Goal: Task Accomplishment & Management: Use online tool/utility

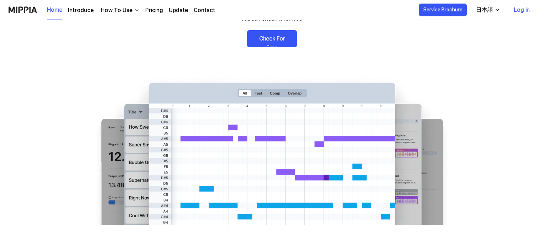
scroll to position [71, 0]
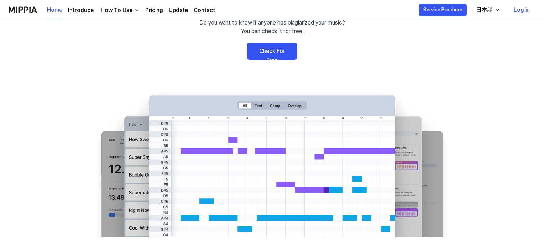
click at [278, 53] on link "Check For Free" at bounding box center [272, 51] width 50 height 17
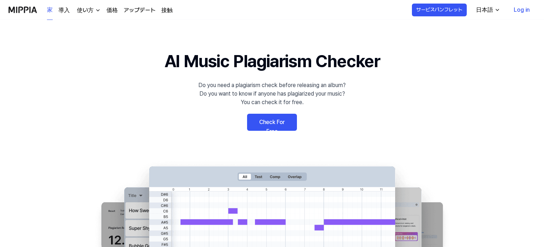
scroll to position [71, 0]
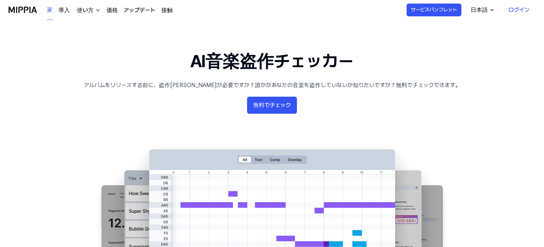
click at [98, 9] on img "button" at bounding box center [98, 10] width 6 height 6
click at [87, 9] on font "使い方" at bounding box center [85, 10] width 17 height 7
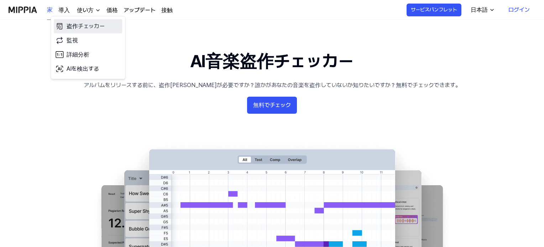
click at [85, 25] on font "盗作チェッカー" at bounding box center [86, 26] width 38 height 7
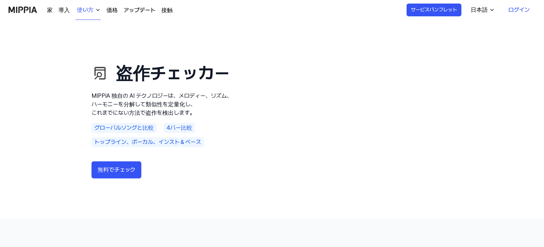
click at [134, 177] on link "無料でチェック" at bounding box center [117, 170] width 50 height 17
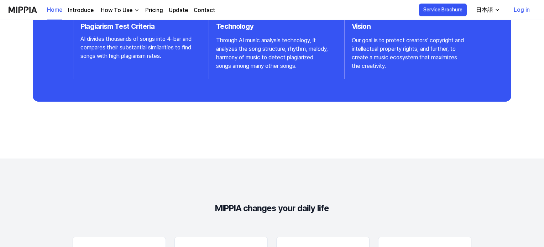
scroll to position [926, 0]
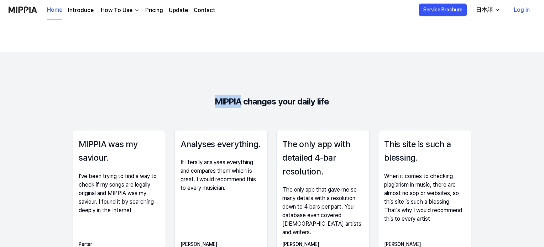
drag, startPoint x: 208, startPoint y: 99, endPoint x: 239, endPoint y: 100, distance: 31.4
click at [239, 100] on 리뷰 "MIPPIA changes your daily life MIPPIA was my saviour. I've been trying to find …" at bounding box center [272, 188] width 544 height 273
copy div "MIPPIA"
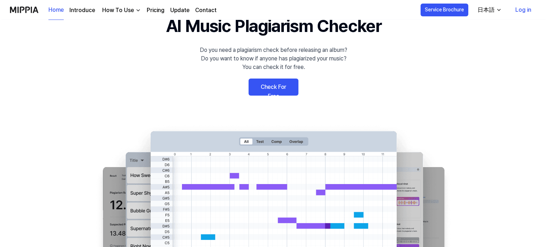
scroll to position [0, 0]
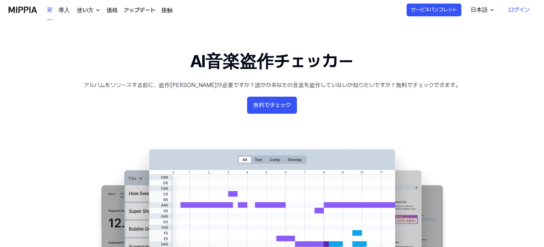
click at [442, 114] on 배너 "AI音楽盗作チェッカー アルバムをリリースする前に、盗作チェックが必要ですか？誰かがあなたの音楽を盗作していないか知りたいですか？無料でチェックできます。 無…" at bounding box center [272, 170] width 513 height 244
click at [274, 105] on font "無料でチェック" at bounding box center [272, 105] width 38 height 7
